Goal: Entertainment & Leisure: Consume media (video, audio)

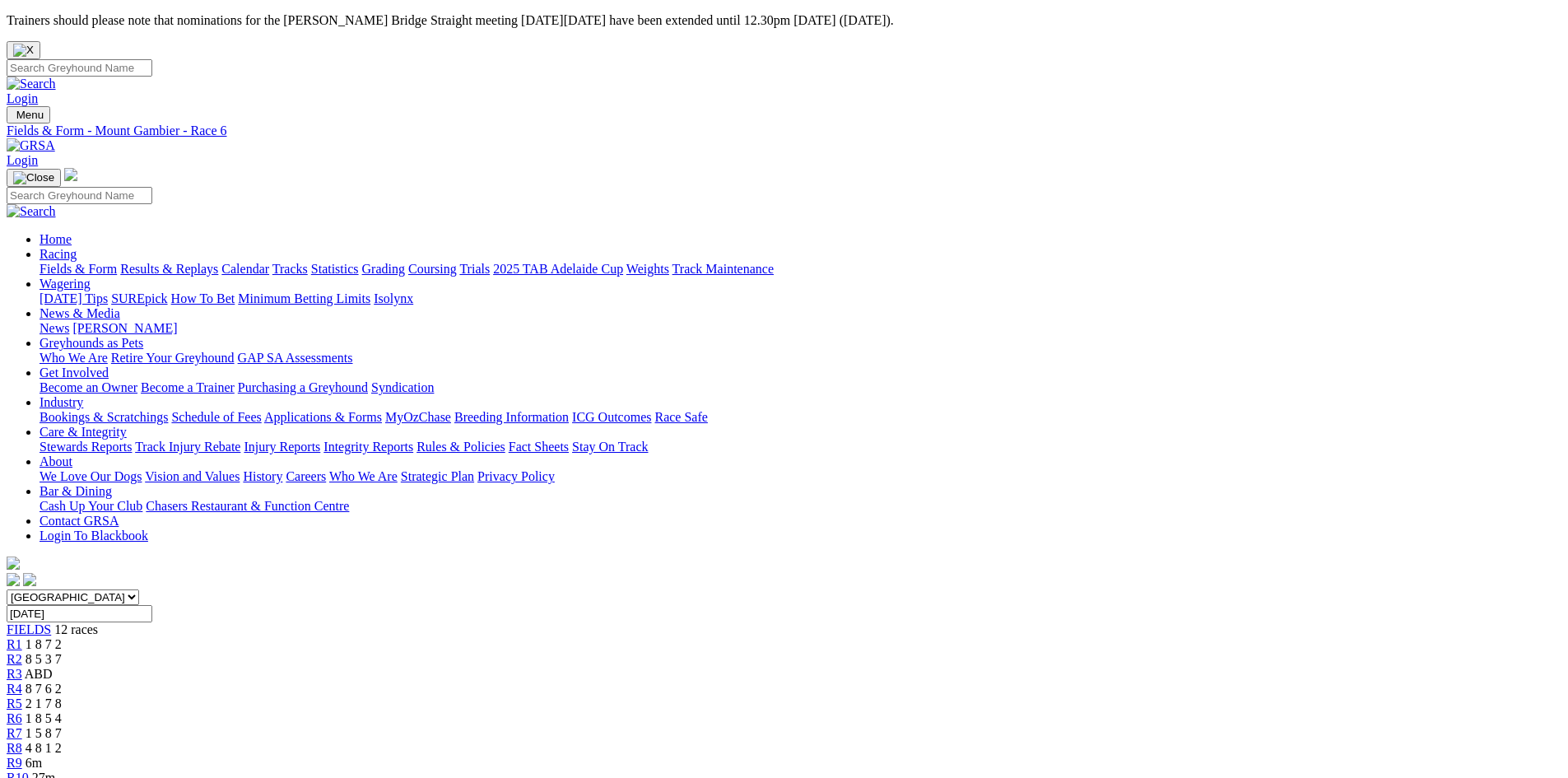
click at [862, 726] on div "R7 1 5 8 7" at bounding box center [784, 733] width 1555 height 15
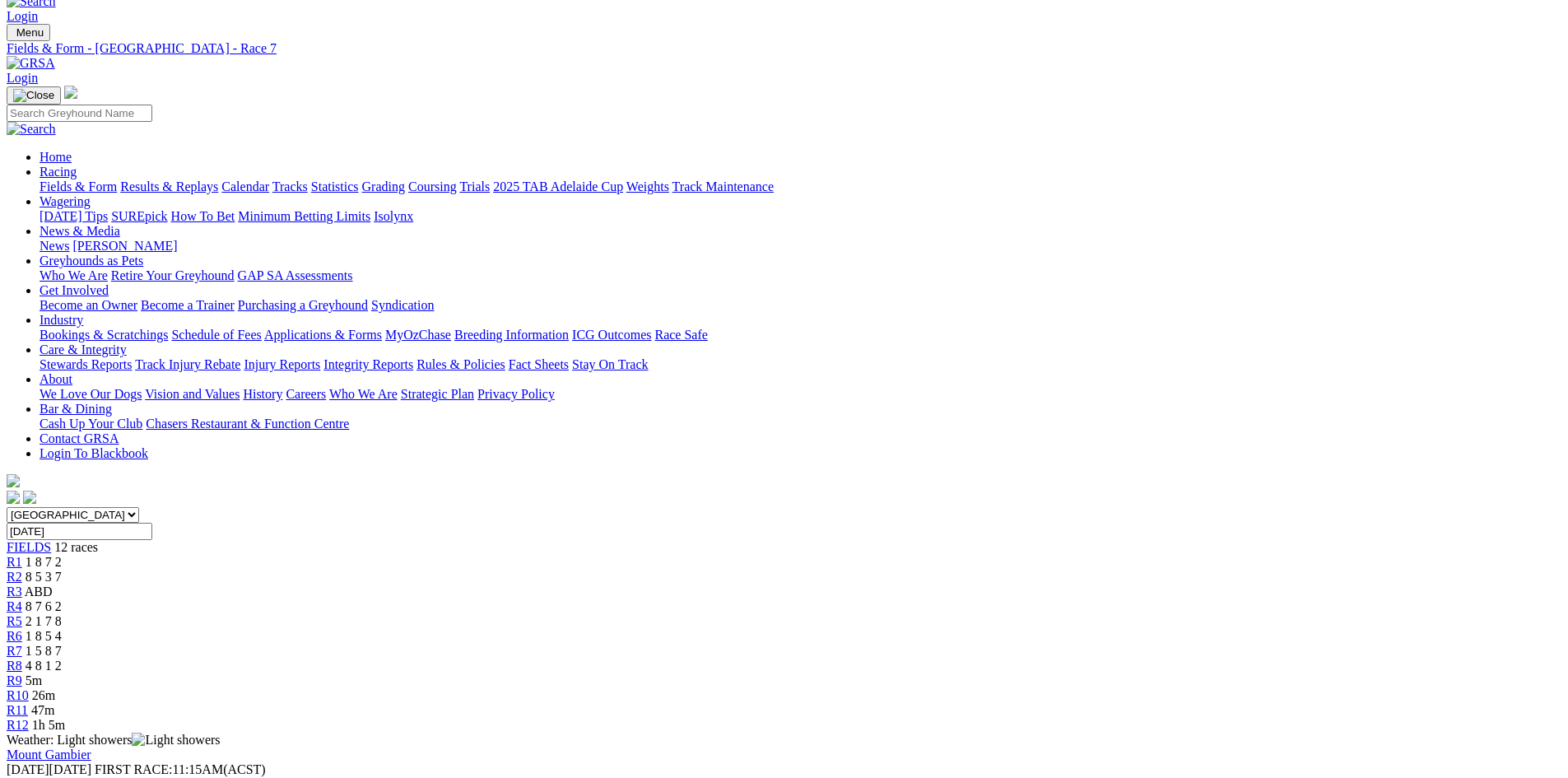
click at [62, 659] on span "4 8 1 2" at bounding box center [44, 665] width 36 height 14
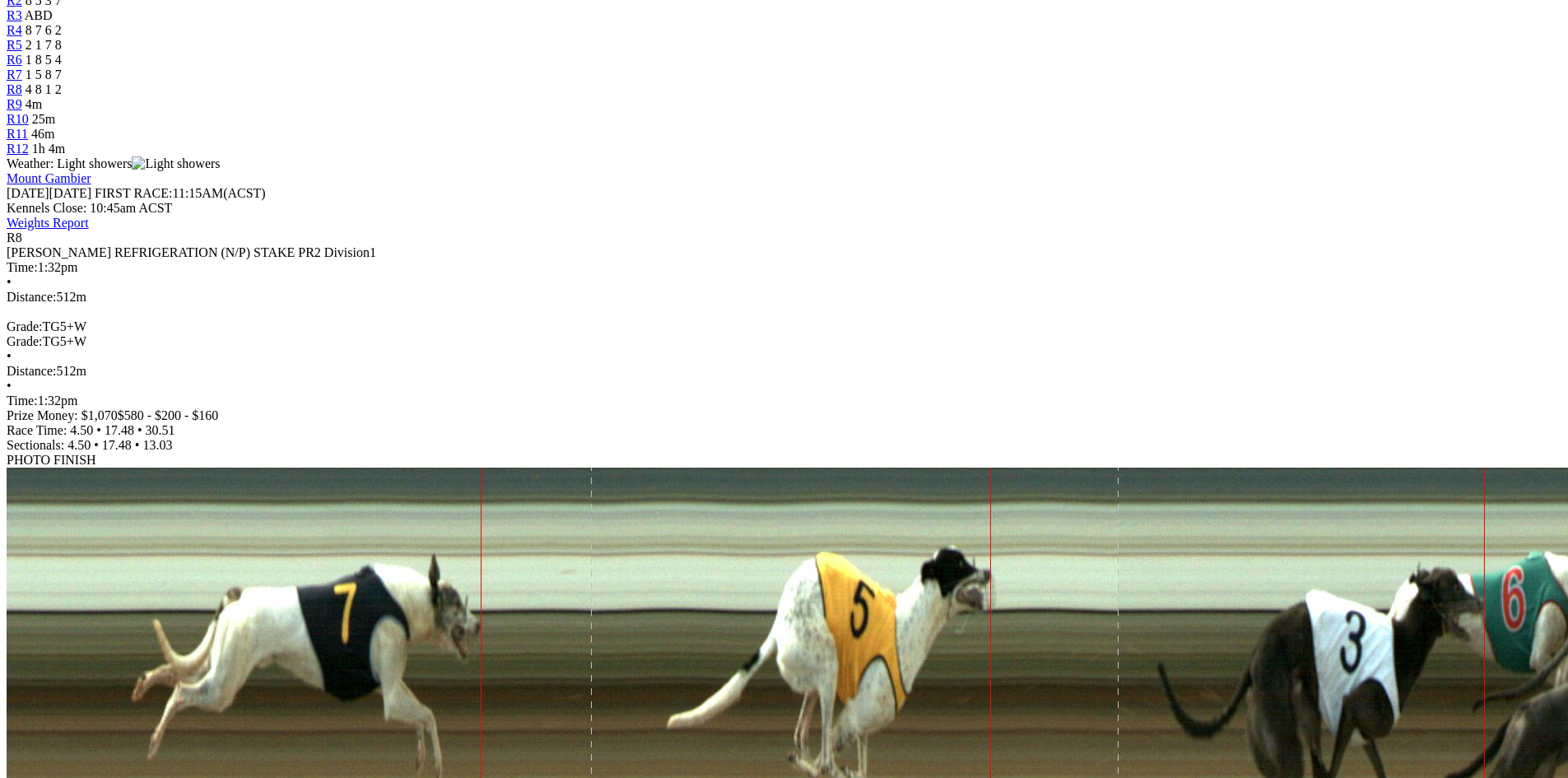
scroll to position [164, 0]
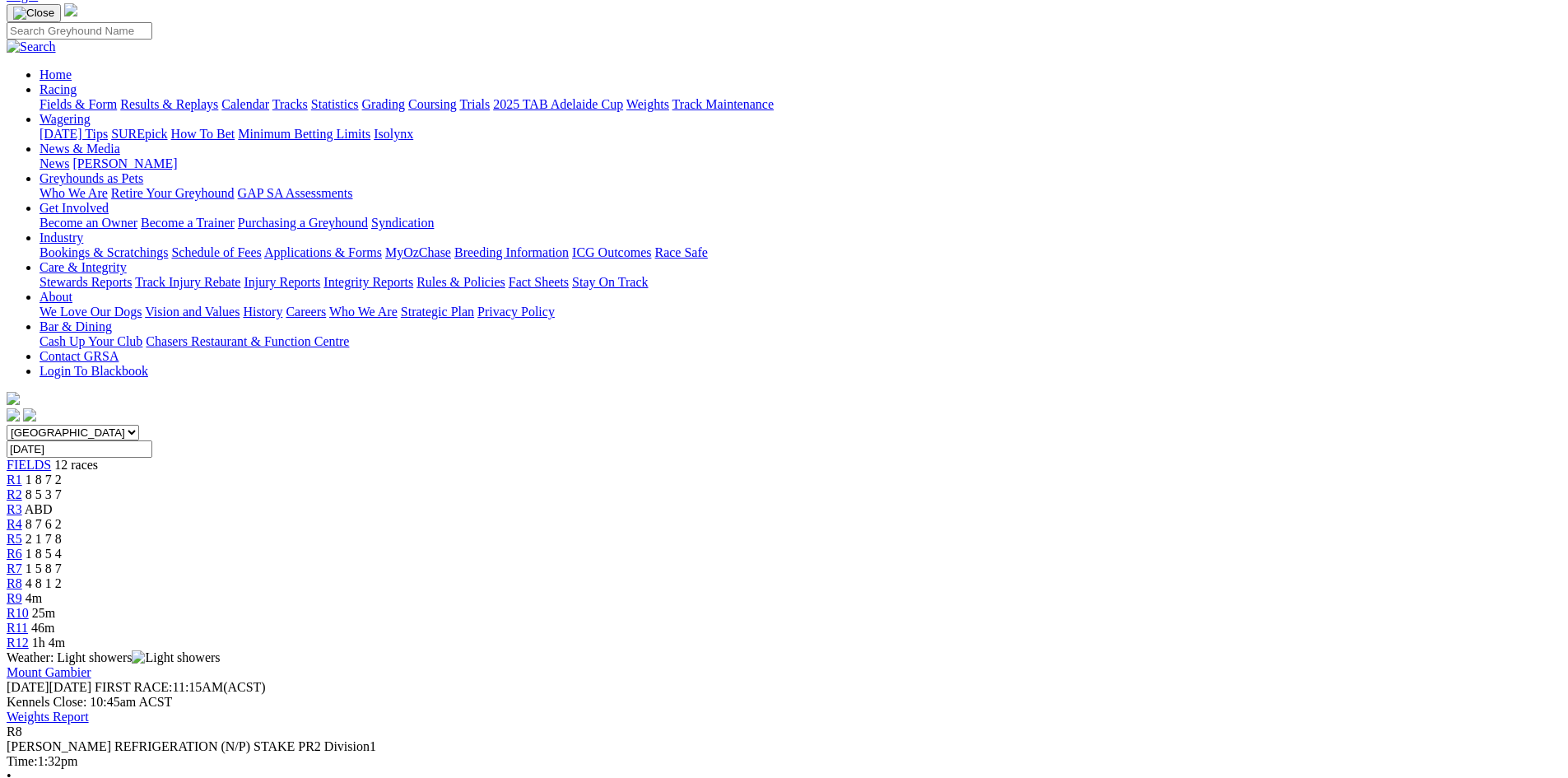
click at [53, 502] on span "ABD" at bounding box center [38, 508] width 28 height 14
